Goal: Task Accomplishment & Management: Use online tool/utility

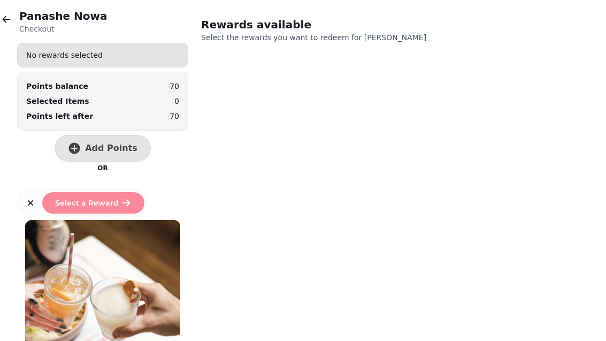
click at [6, 10] on button "button" at bounding box center [6, 19] width 21 height 21
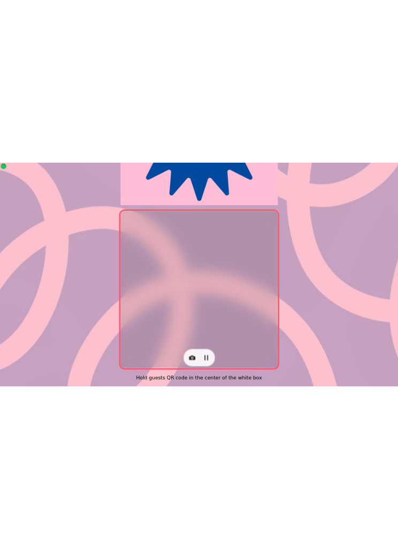
scroll to position [220, 0]
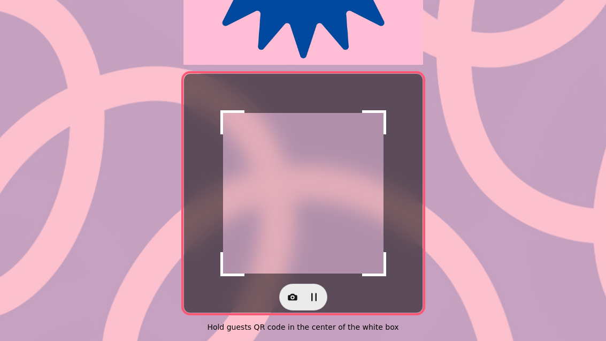
click at [292, 294] on icon "button" at bounding box center [293, 297] width 10 height 7
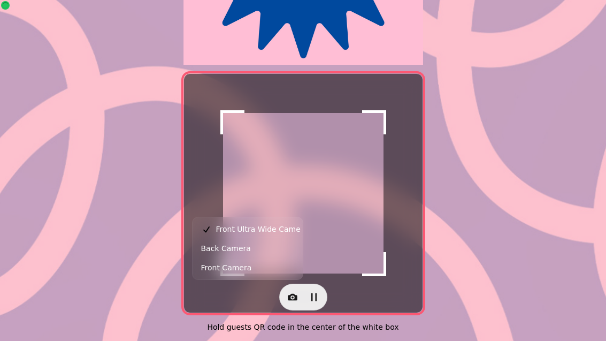
click at [260, 251] on button "Back Camera" at bounding box center [248, 248] width 106 height 19
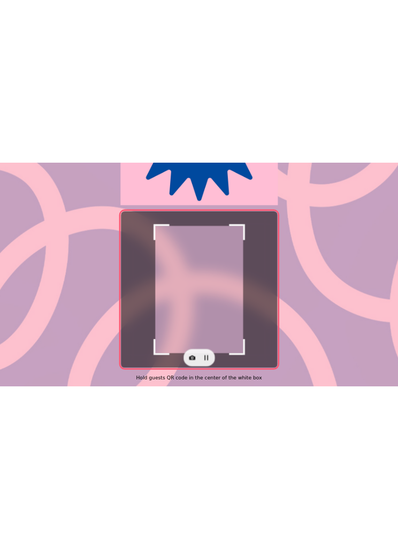
scroll to position [12, 0]
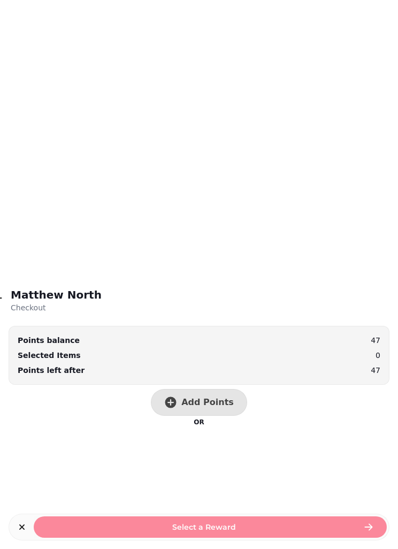
click at [221, 340] on button "Add Points" at bounding box center [199, 402] width 96 height 27
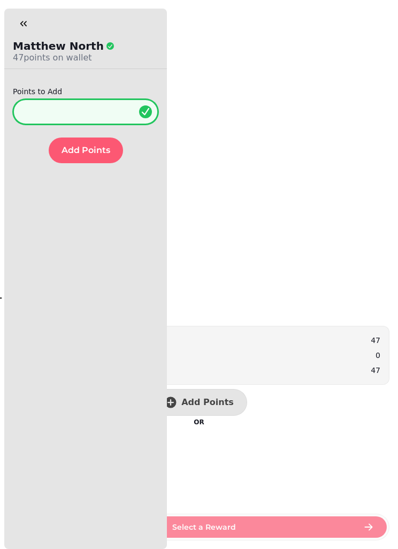
click at [92, 104] on input "*" at bounding box center [86, 112] width 146 height 26
click at [97, 109] on input "*" at bounding box center [86, 112] width 146 height 26
click at [75, 121] on input "***" at bounding box center [86, 112] width 146 height 26
type input "***"
click at [77, 138] on button "Add Points" at bounding box center [86, 151] width 74 height 26
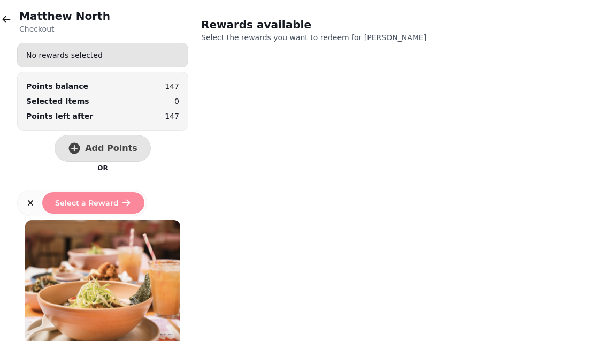
click at [9, 23] on icon "button" at bounding box center [6, 19] width 11 height 11
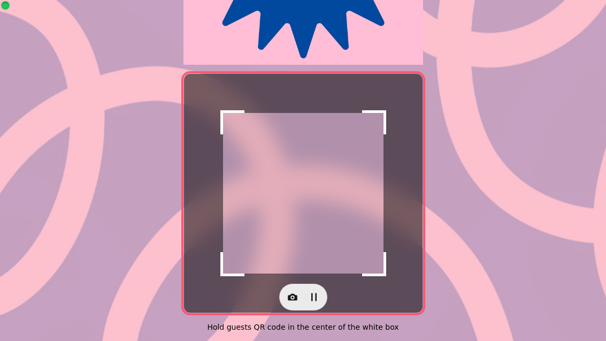
scroll to position [220, 0]
click at [297, 292] on icon "button" at bounding box center [292, 297] width 11 height 11
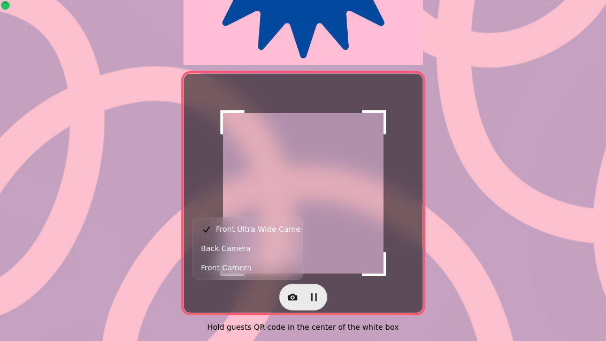
click at [254, 246] on button "Back Camera" at bounding box center [248, 248] width 106 height 19
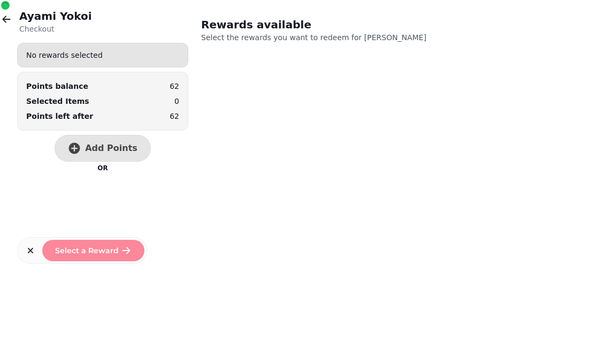
click at [107, 146] on span "Add Points" at bounding box center [111, 148] width 52 height 9
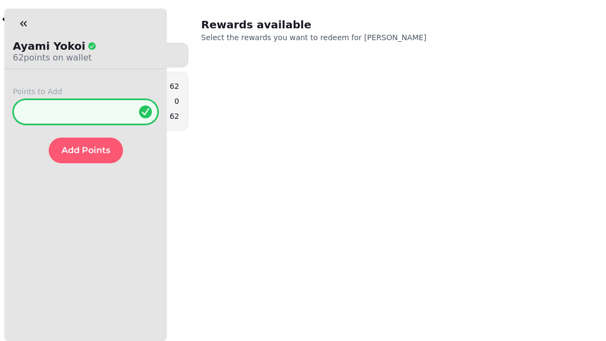
click at [107, 107] on input "*" at bounding box center [86, 112] width 146 height 26
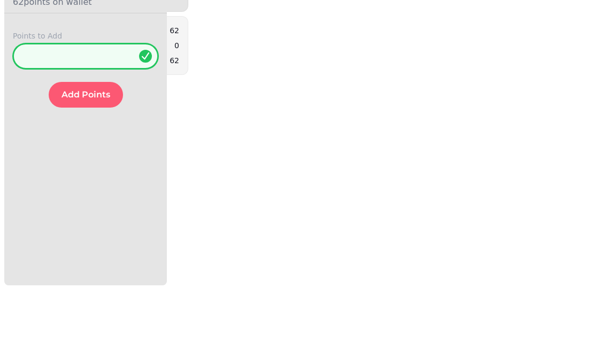
type input "**"
click at [87, 138] on button "Add Points" at bounding box center [86, 151] width 74 height 26
